Goal: Task Accomplishment & Management: Manage account settings

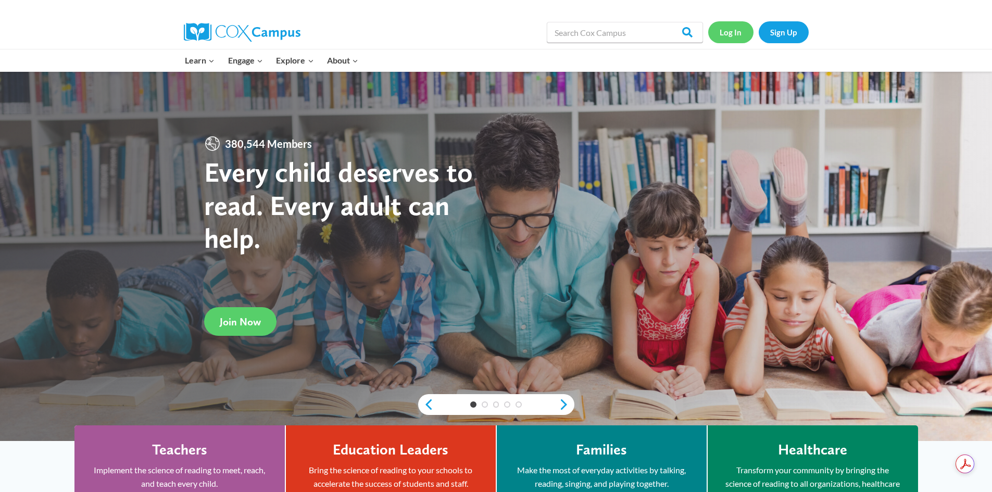
click at [730, 28] on link "Log In" at bounding box center [730, 31] width 45 height 21
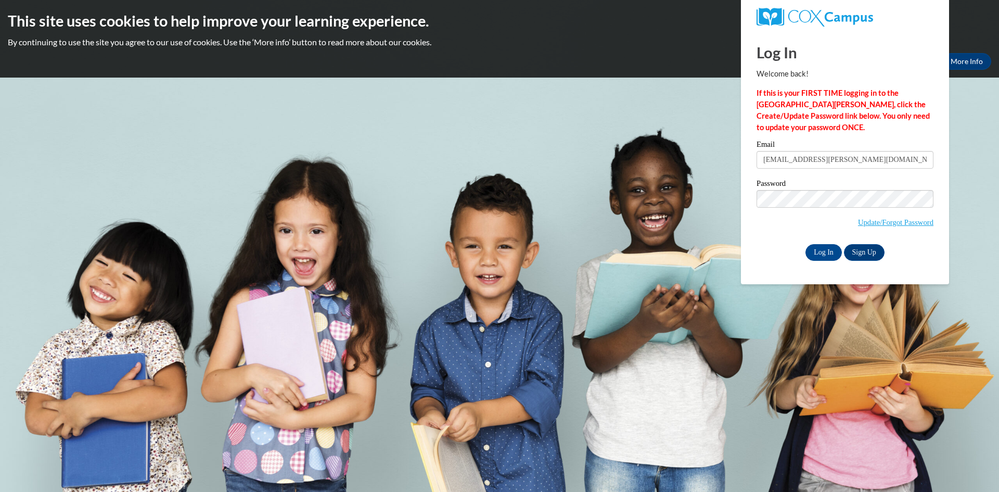
type input "[EMAIL_ADDRESS][PERSON_NAME][DOMAIN_NAME]"
click at [837, 250] on input "Log In" at bounding box center [824, 252] width 36 height 17
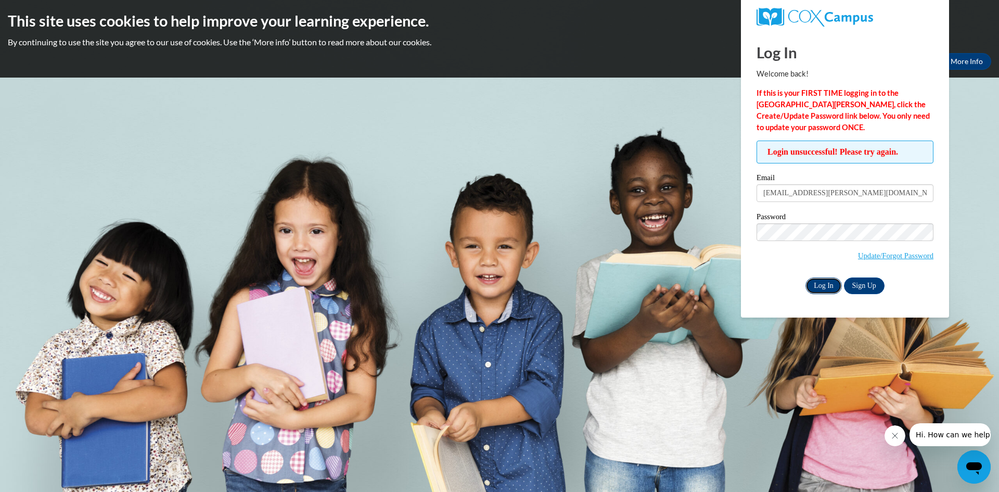
click at [820, 284] on input "Log In" at bounding box center [824, 285] width 36 height 17
click at [821, 292] on input "Log In" at bounding box center [824, 285] width 36 height 17
click at [885, 253] on link "Update/Forgot Password" at bounding box center [895, 255] width 75 height 8
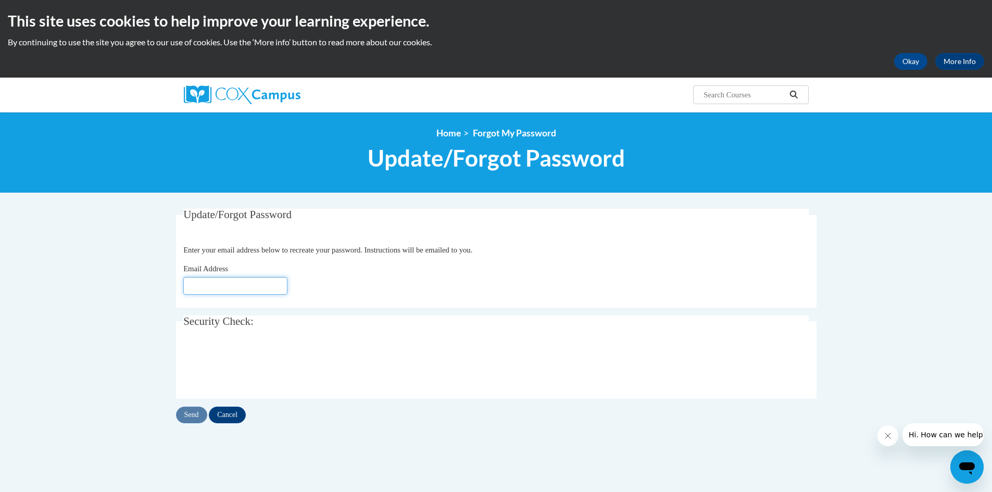
click at [241, 281] on input "Email Address" at bounding box center [235, 286] width 104 height 18
type input "[EMAIL_ADDRESS][DOMAIN_NAME]"
click at [196, 414] on input "Send" at bounding box center [191, 415] width 31 height 17
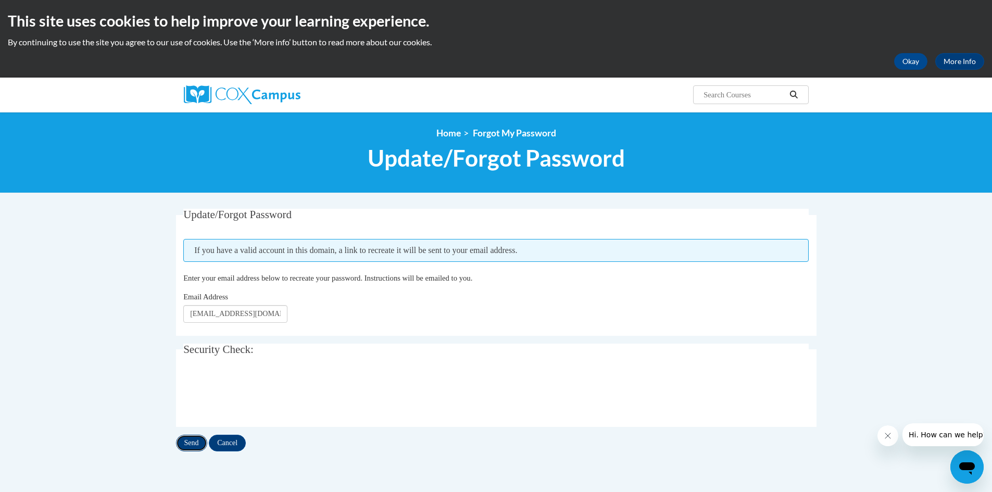
click at [193, 441] on input "Send" at bounding box center [191, 443] width 31 height 17
click at [903, 58] on button "Okay" at bounding box center [910, 61] width 33 height 17
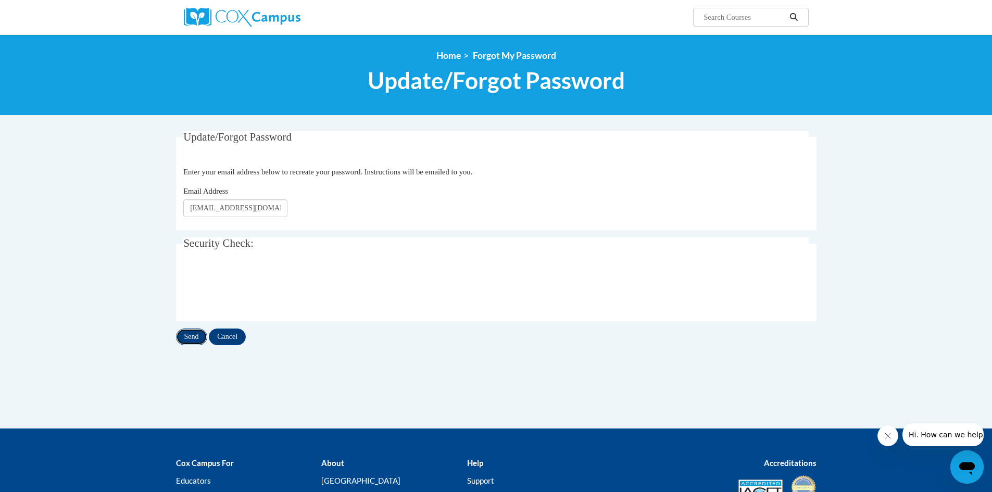
click at [192, 332] on input "Send" at bounding box center [191, 336] width 31 height 17
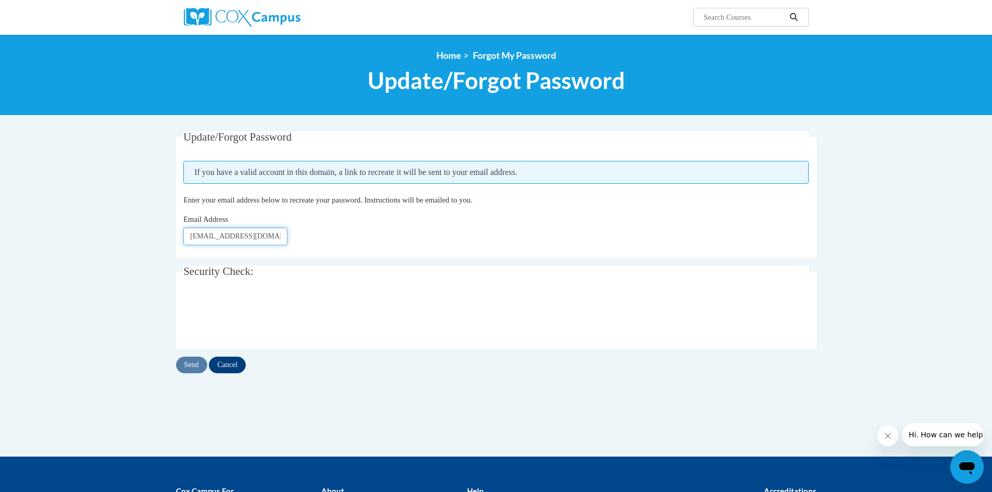
click at [262, 234] on input "[EMAIL_ADDRESS][DOMAIN_NAME]" at bounding box center [235, 236] width 104 height 18
click at [265, 232] on input "[EMAIL_ADDRESS][DOMAIN_NAME]" at bounding box center [235, 236] width 104 height 18
type input "[EMAIL_ADDRESS][DOMAIN_NAME]"
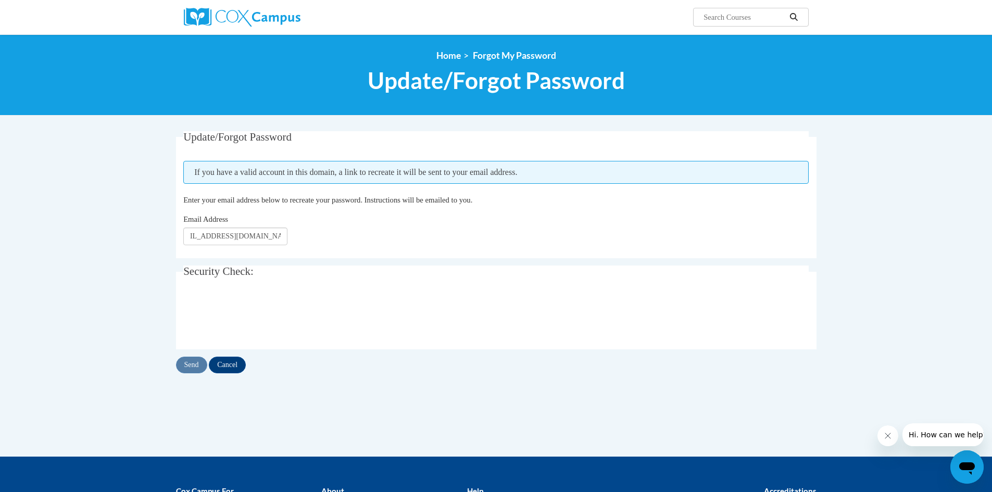
scroll to position [0, 0]
click at [193, 360] on input "Send" at bounding box center [191, 365] width 31 height 17
click at [231, 367] on input "Cancel" at bounding box center [227, 365] width 37 height 17
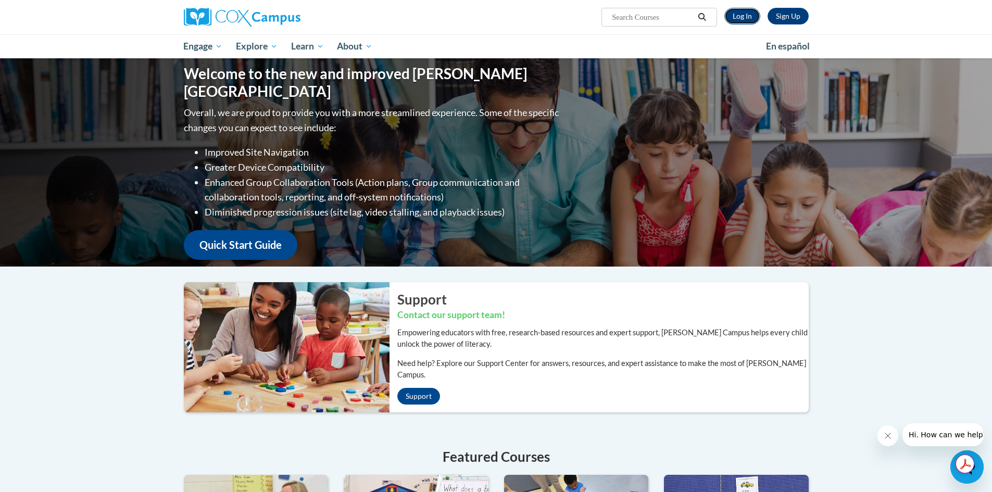
click at [751, 20] on link "Log In" at bounding box center [742, 16] width 36 height 17
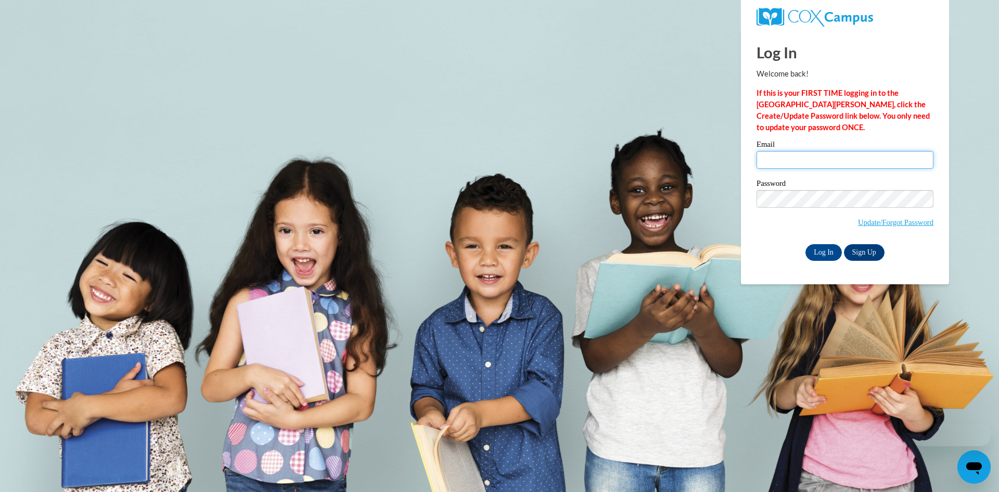
click at [798, 154] on input "Email" at bounding box center [845, 160] width 177 height 18
type input "[EMAIL_ADDRESS][DOMAIN_NAME]"
click at [819, 247] on input "Log In" at bounding box center [824, 252] width 36 height 17
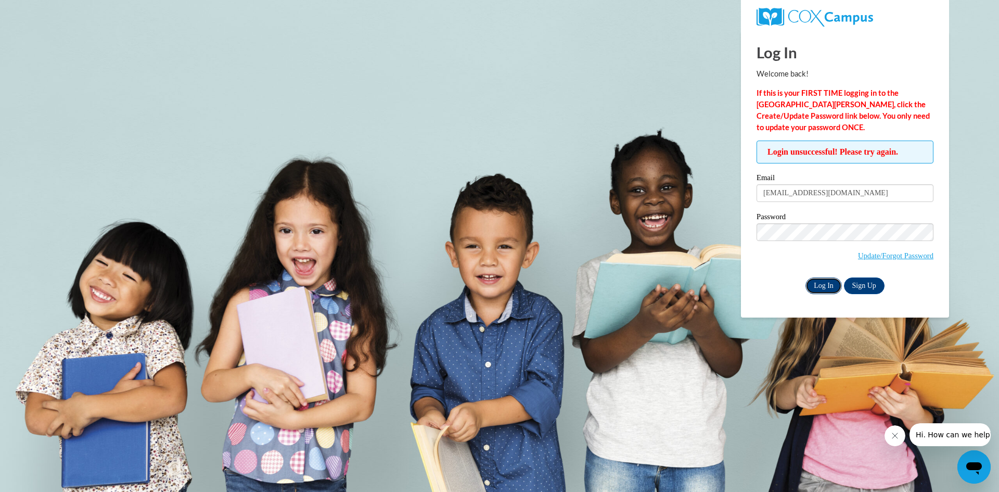
click at [819, 285] on input "Log In" at bounding box center [824, 285] width 36 height 17
click at [813, 282] on input "Log In" at bounding box center [824, 285] width 36 height 17
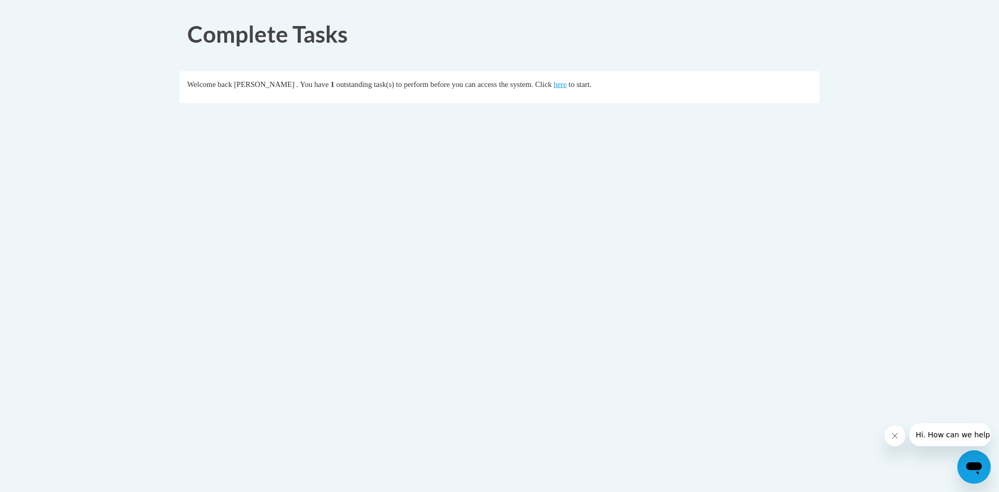
click at [905, 436] on button "Close message from company" at bounding box center [894, 435] width 21 height 21
click at [567, 85] on link "here" at bounding box center [560, 84] width 13 height 8
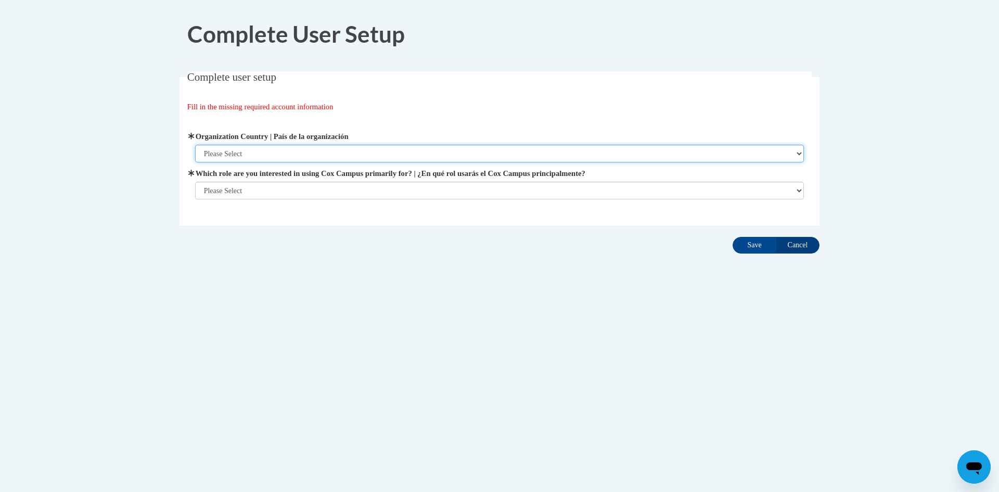
click at [279, 155] on select "Please Select [GEOGRAPHIC_DATA] | [GEOGRAPHIC_DATA] Outside of [GEOGRAPHIC_DATA…" at bounding box center [500, 154] width 610 height 18
select select "ad49bcad-a171-4b2e-b99c-48b446064914"
click at [195, 145] on select "Please Select United States | Estados Unidos Outside of the United States | Fue…" at bounding box center [500, 154] width 610 height 18
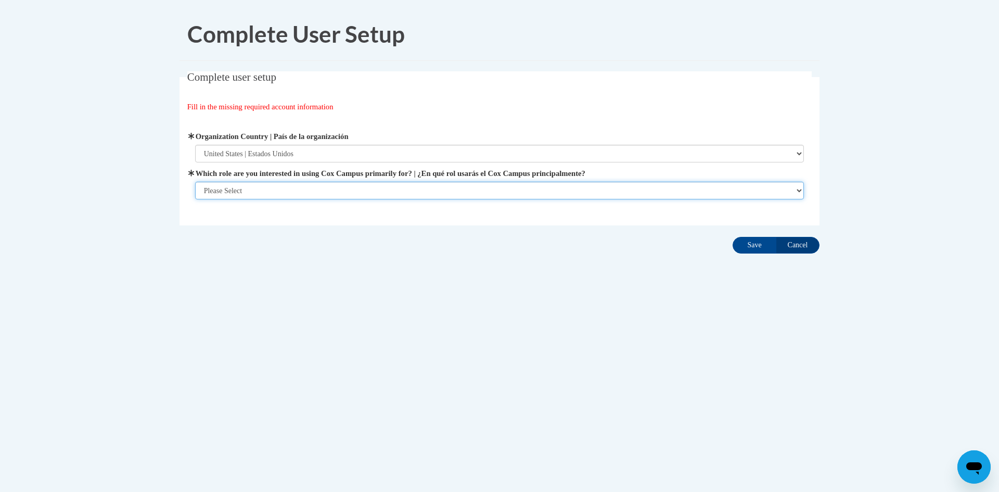
click at [247, 187] on select "Please Select College/University | Colegio/Universidad Community/Nonprofit Part…" at bounding box center [500, 191] width 610 height 18
select select "fbf2d438-af2f-41f8-98f1-81c410e29de3"
click at [195, 199] on select "Please Select College/University | Colegio/Universidad Community/Nonprofit Part…" at bounding box center [500, 191] width 610 height 18
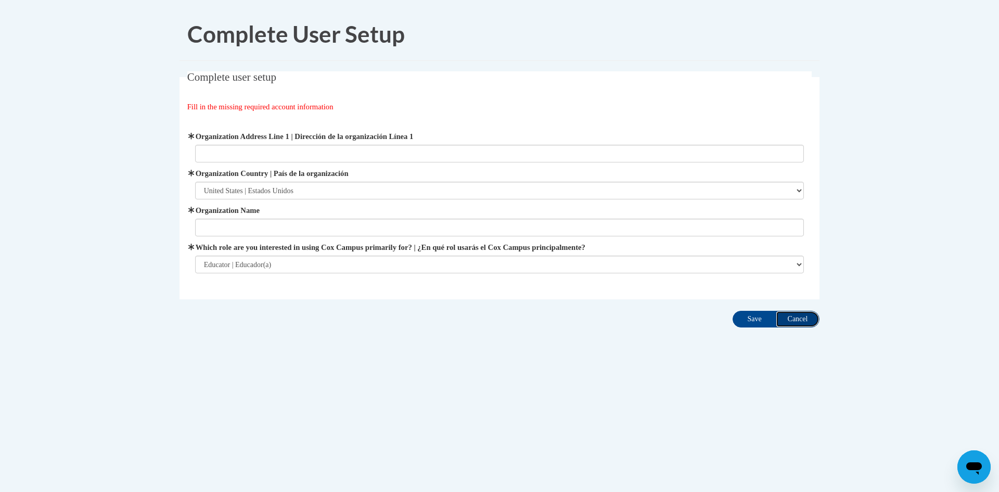
click at [800, 322] on input "Cancel" at bounding box center [798, 319] width 44 height 17
